Goal: Information Seeking & Learning: Learn about a topic

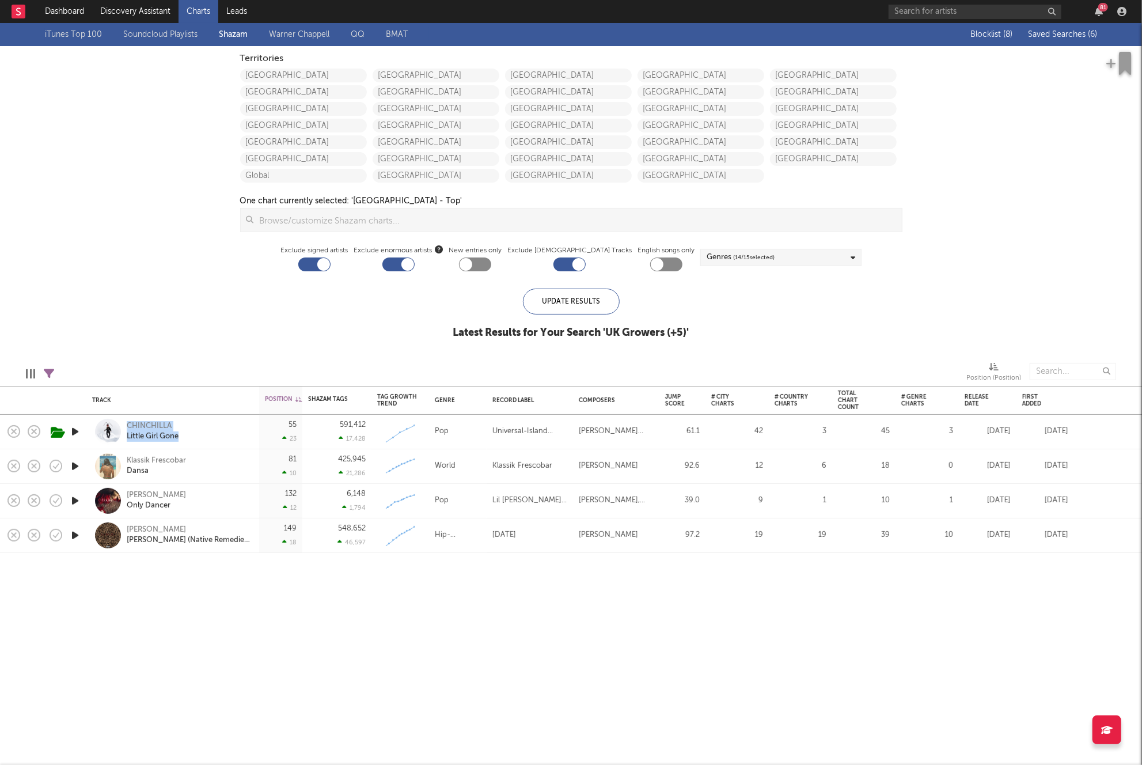
click at [1061, 31] on span "Saved Searches ( 6 )" at bounding box center [1062, 35] width 69 height 8
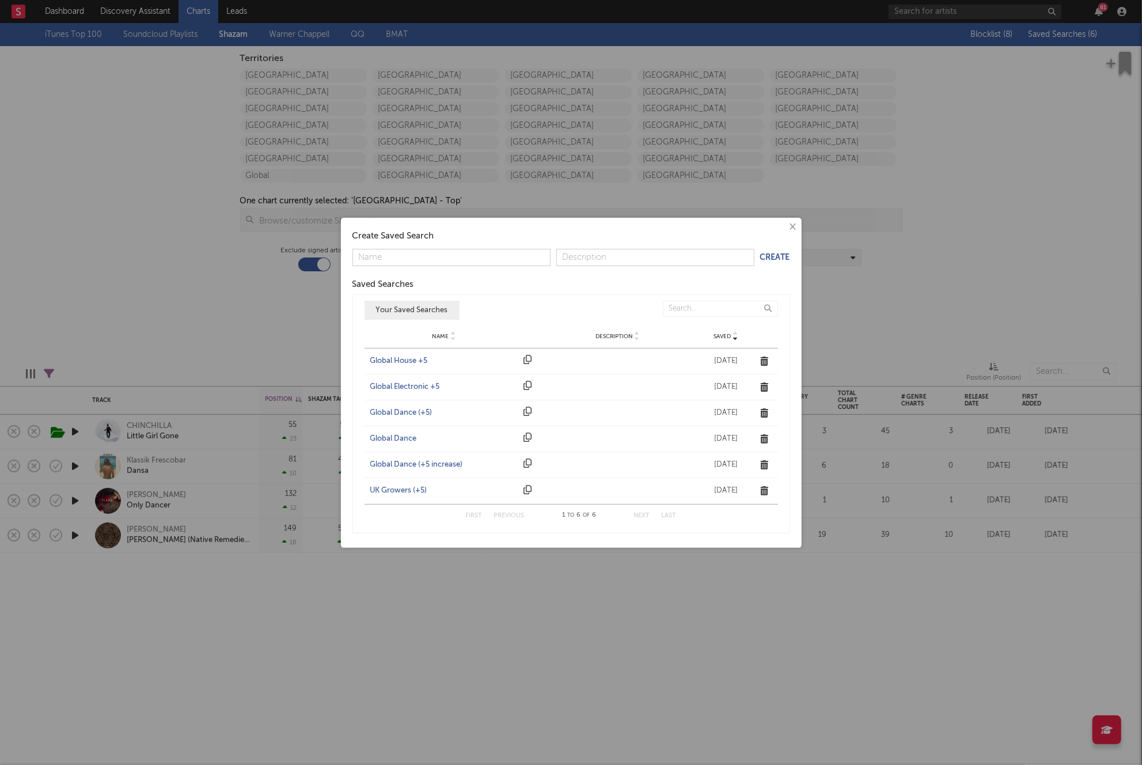
click at [414, 409] on div "Global Dance (+5)" at bounding box center [444, 413] width 148 height 12
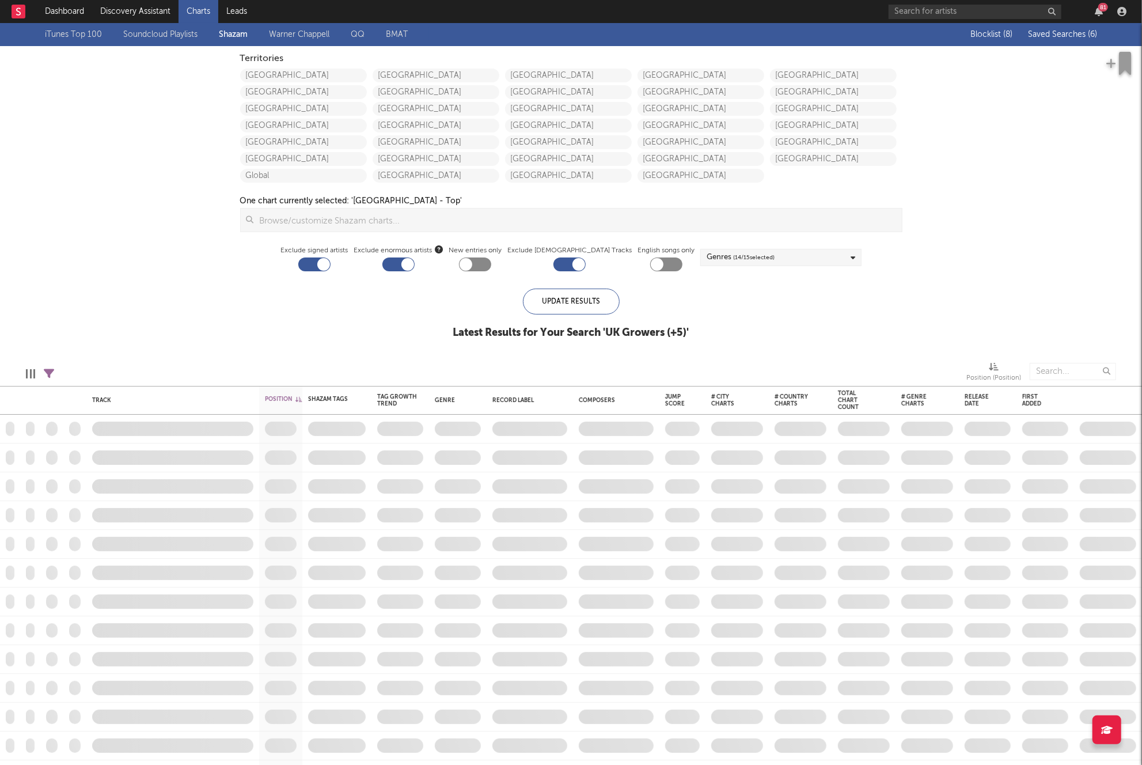
checkbox input "true"
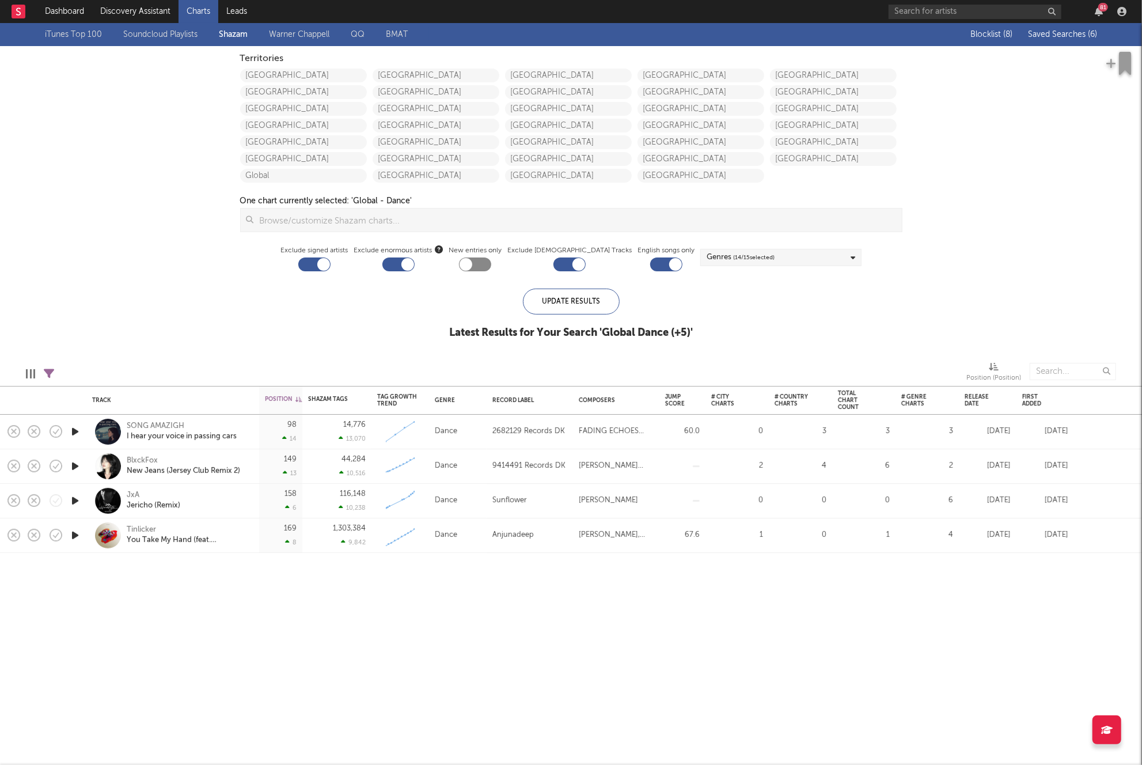
click at [73, 461] on icon "button" at bounding box center [75, 466] width 12 height 14
click at [405, 750] on icon "button" at bounding box center [407, 750] width 6 height 9
click at [77, 534] on icon "button" at bounding box center [75, 535] width 12 height 14
click at [79, 536] on icon "button" at bounding box center [74, 535] width 11 height 14
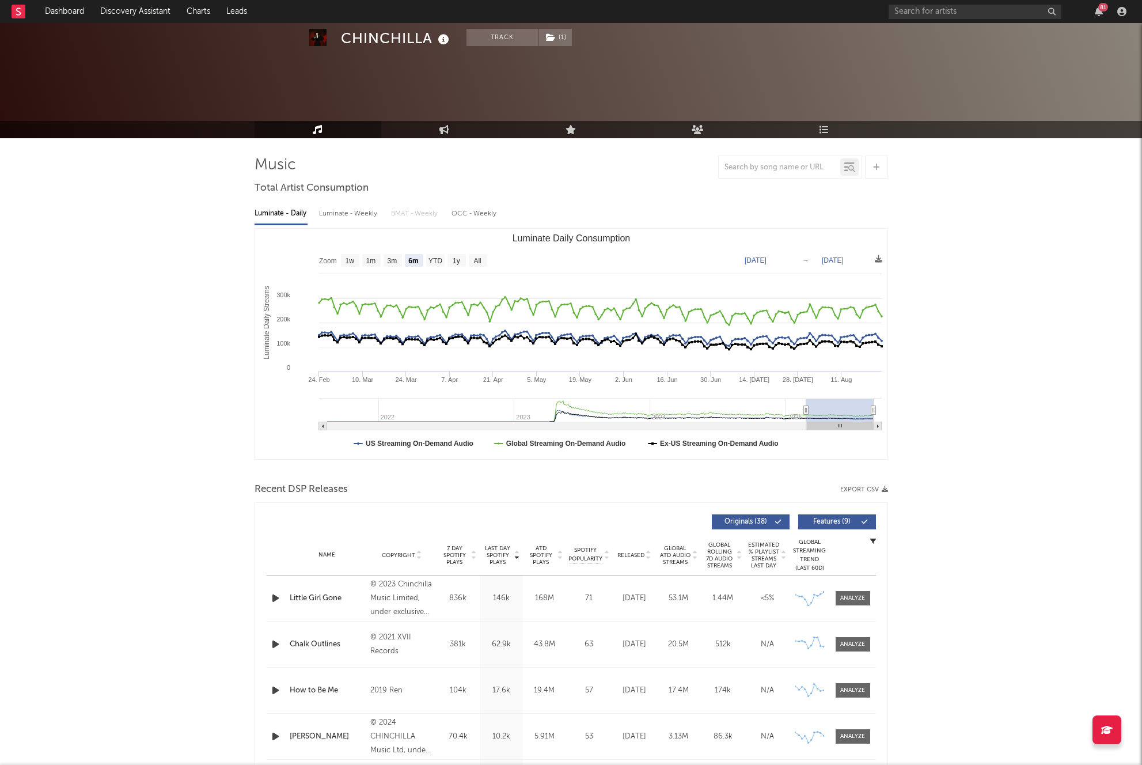
select select "6m"
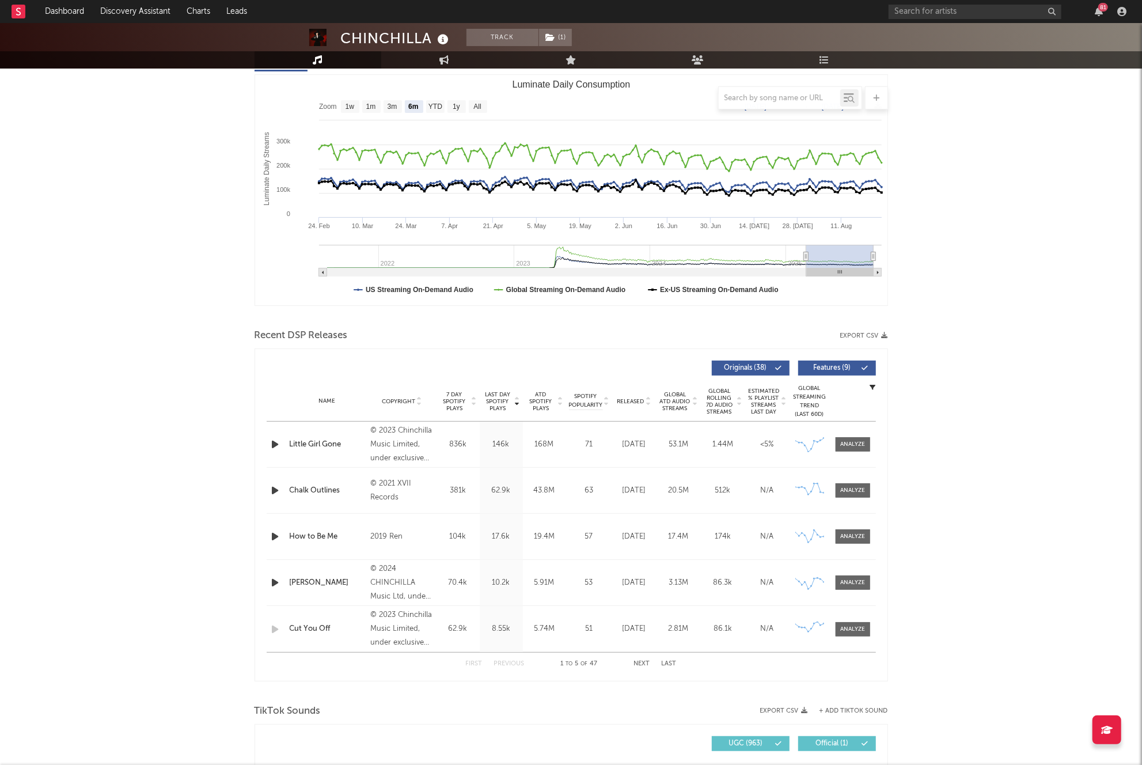
drag, startPoint x: 854, startPoint y: 448, endPoint x: 585, endPoint y: 457, distance: 269.7
click at [854, 448] on span at bounding box center [853, 444] width 35 height 14
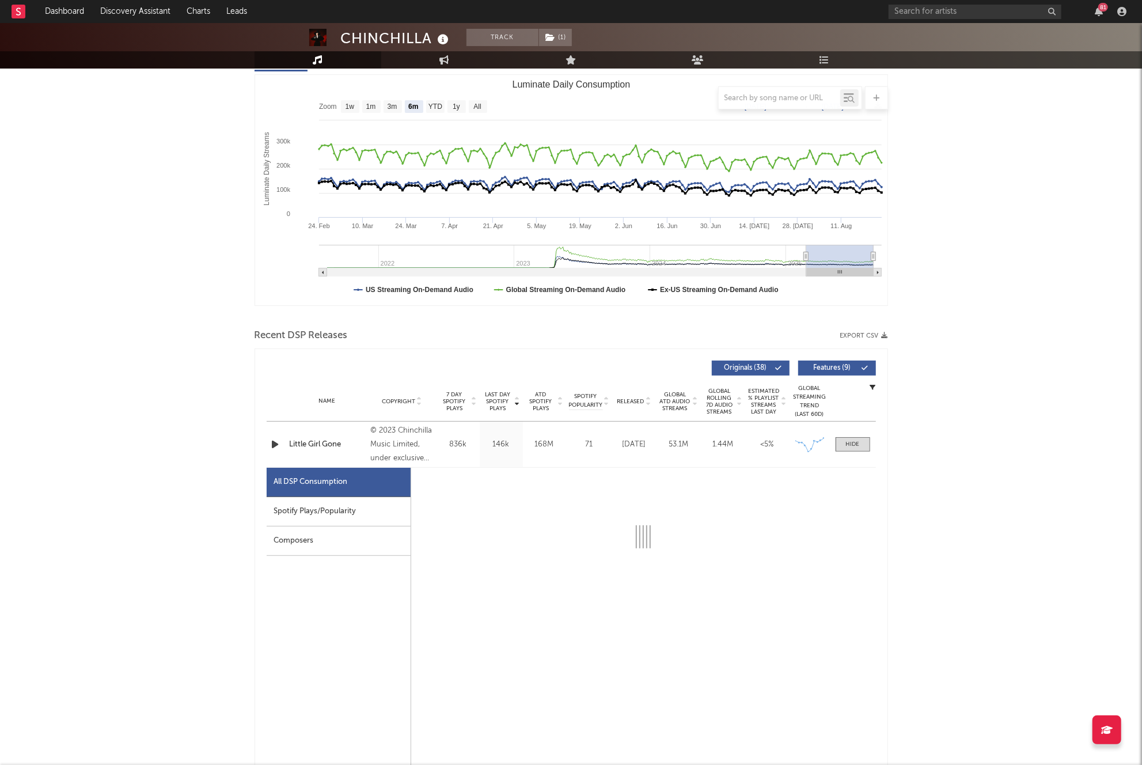
scroll to position [288, 0]
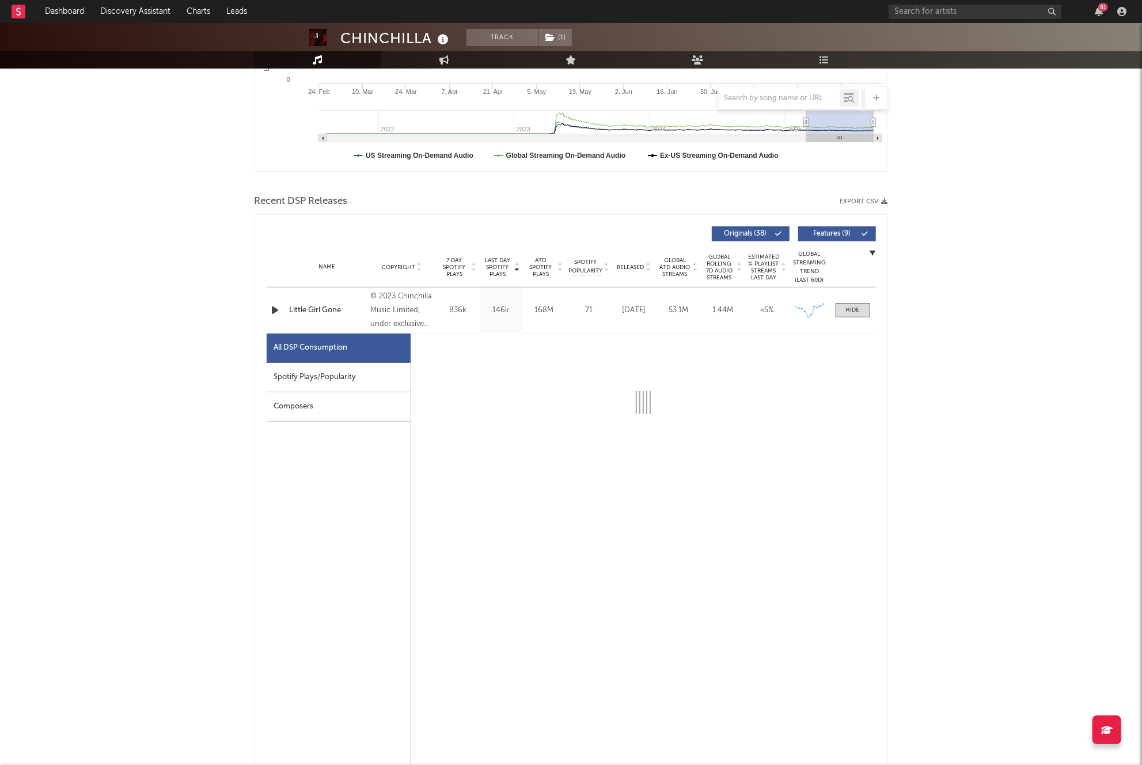
select select "6m"
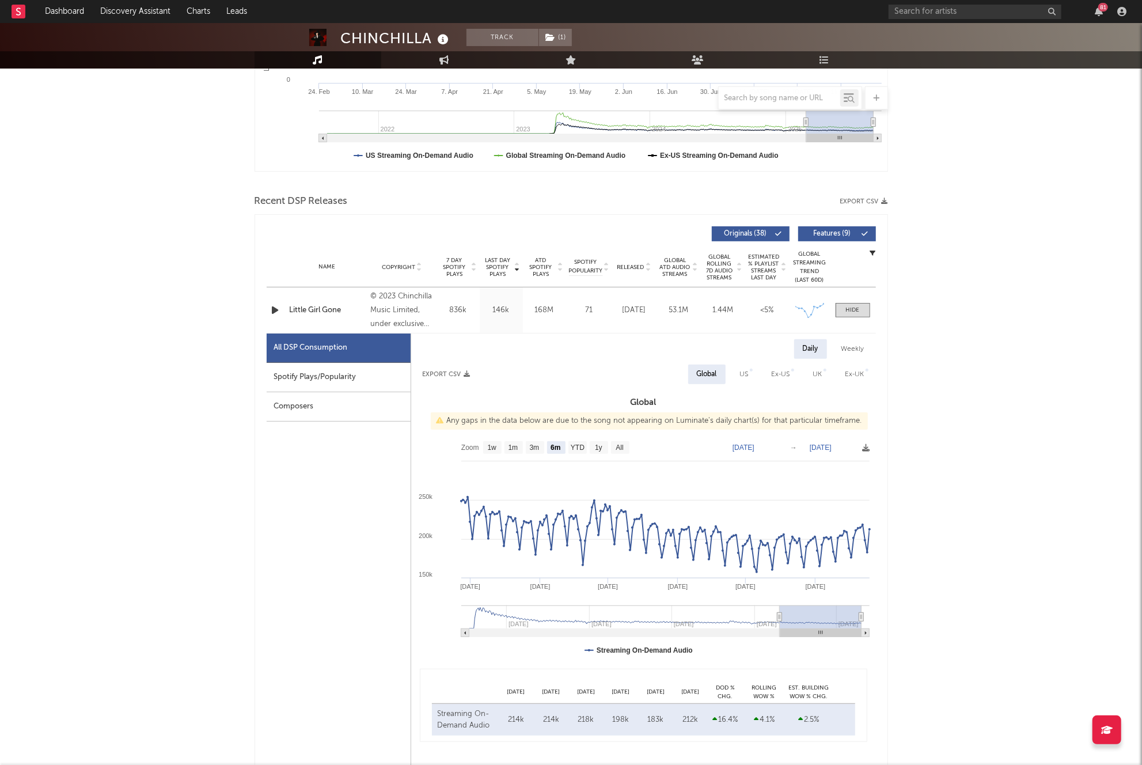
click at [350, 378] on div "Spotify Plays/Popularity" at bounding box center [339, 377] width 144 height 29
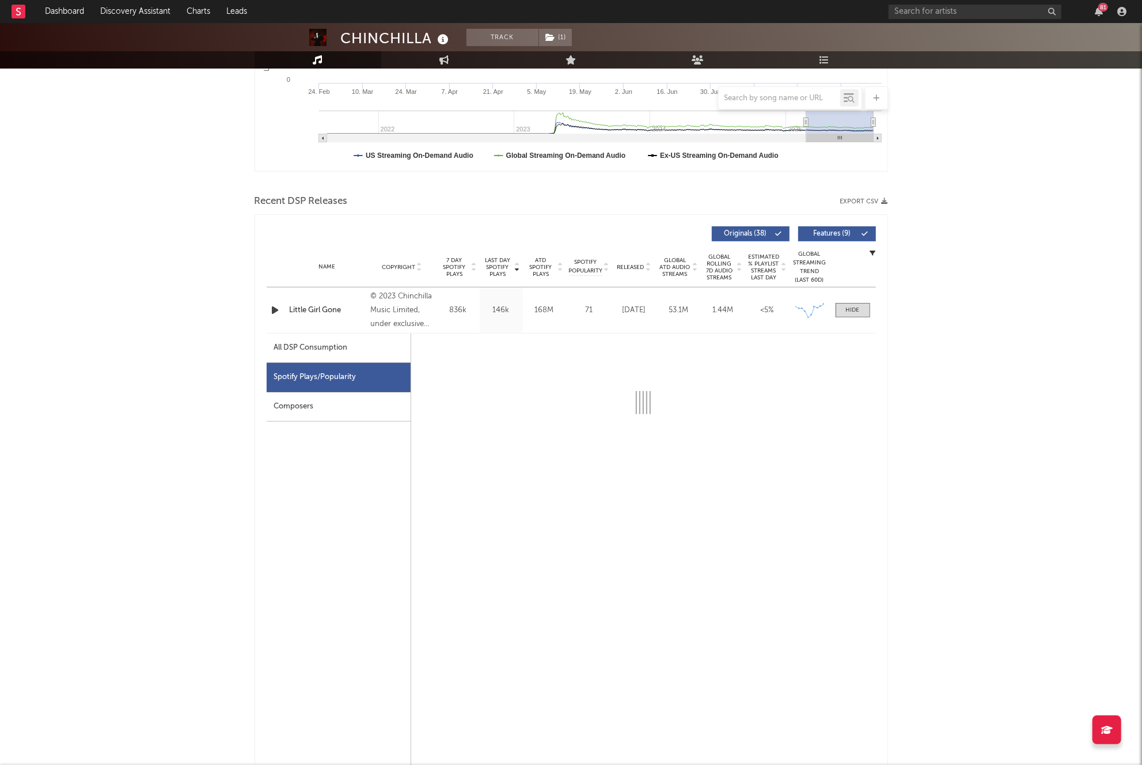
select select "6m"
select select "1w"
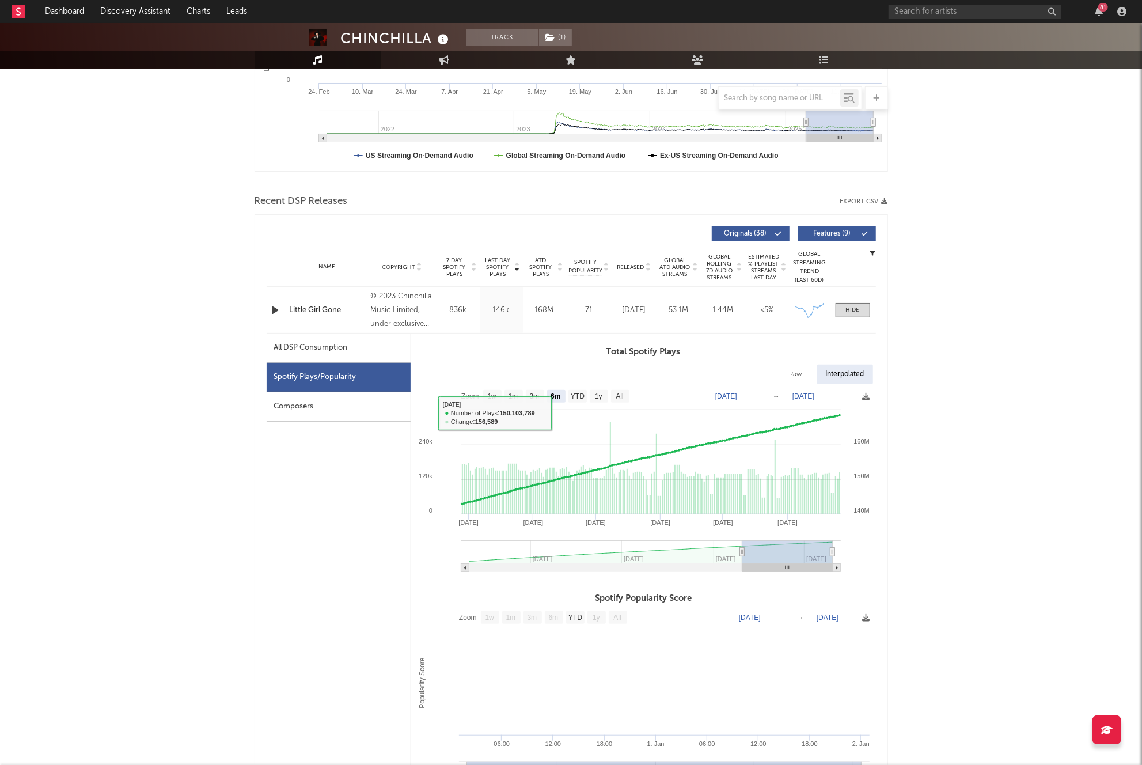
drag, startPoint x: 377, startPoint y: 350, endPoint x: 407, endPoint y: 355, distance: 29.7
click at [377, 350] on div "All DSP Consumption" at bounding box center [339, 347] width 144 height 29
select select "6m"
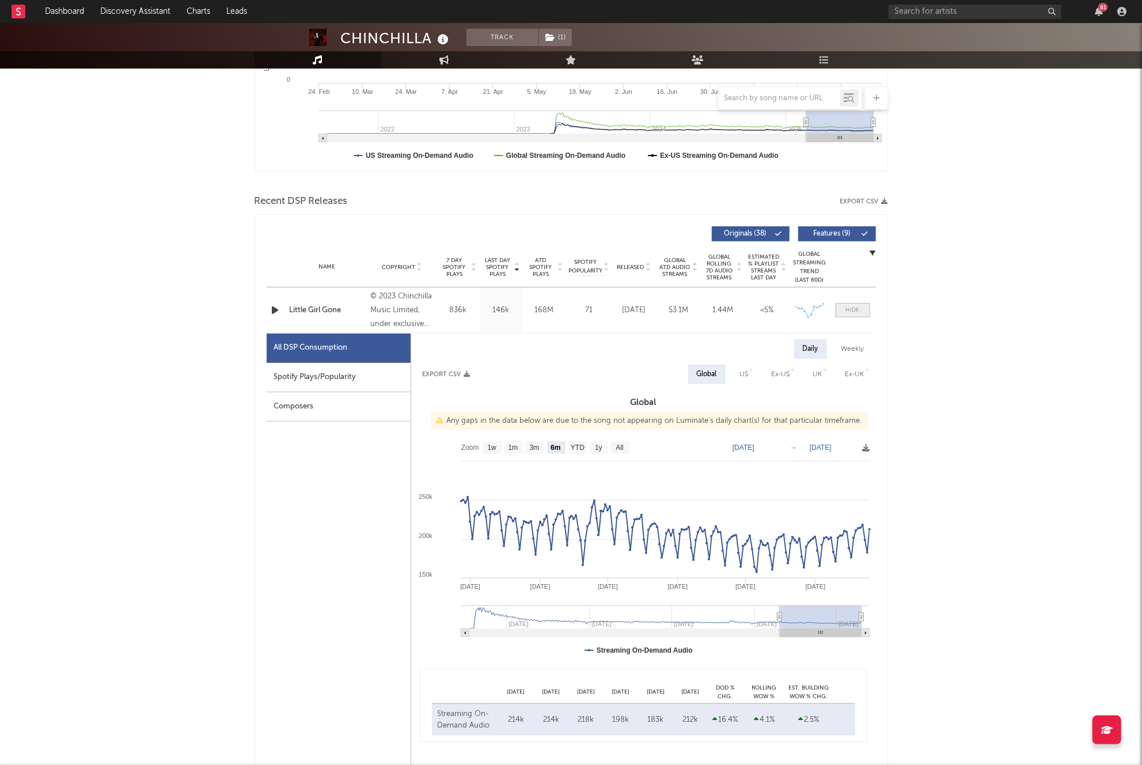
click at [858, 306] on div at bounding box center [853, 310] width 14 height 9
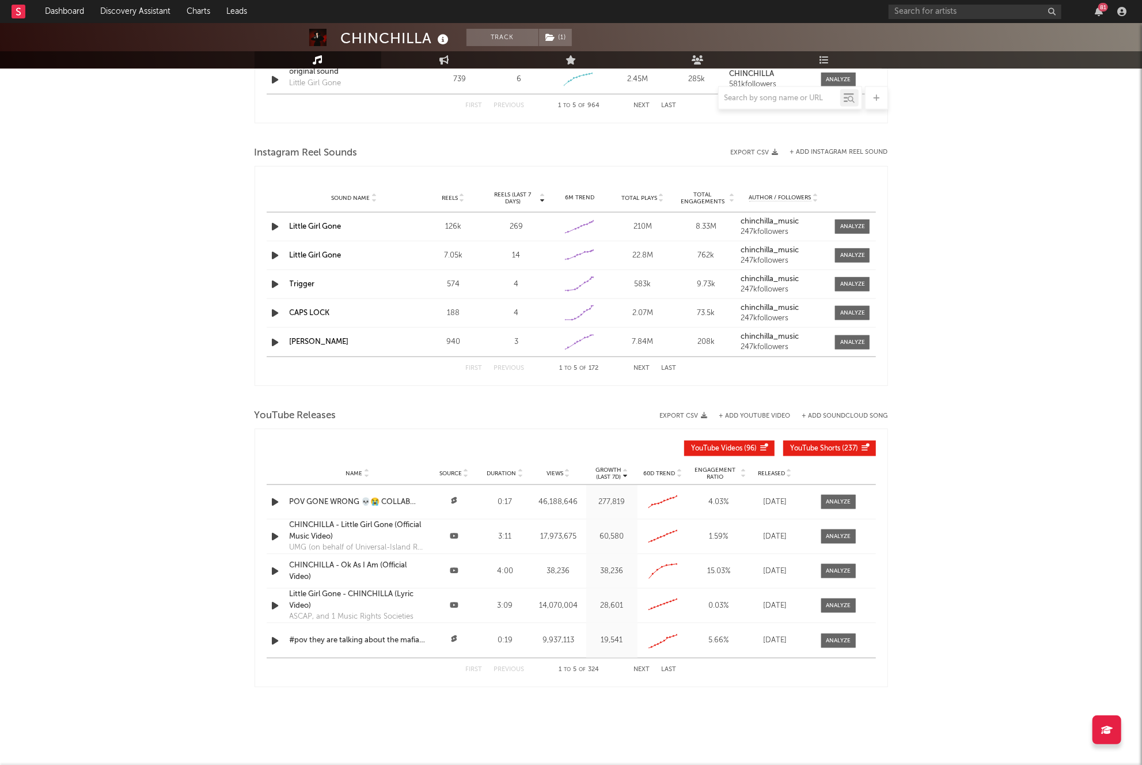
scroll to position [998, 0]
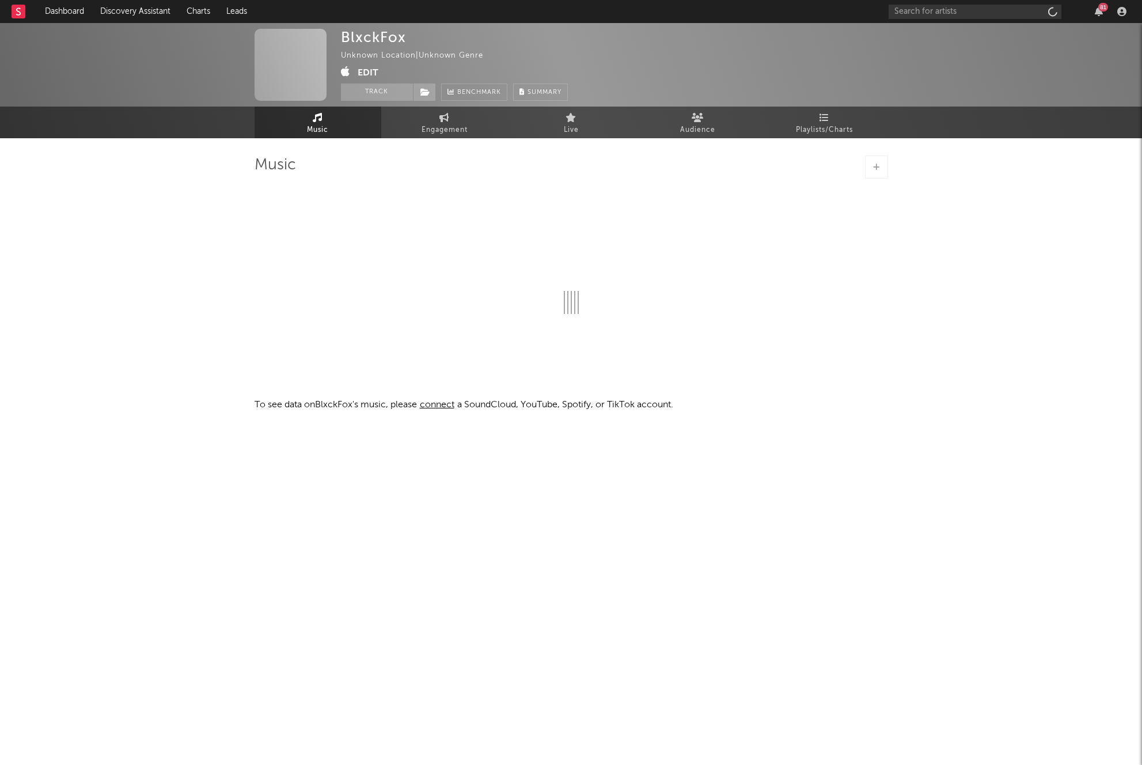
select select "1w"
